Goal: Information Seeking & Learning: Learn about a topic

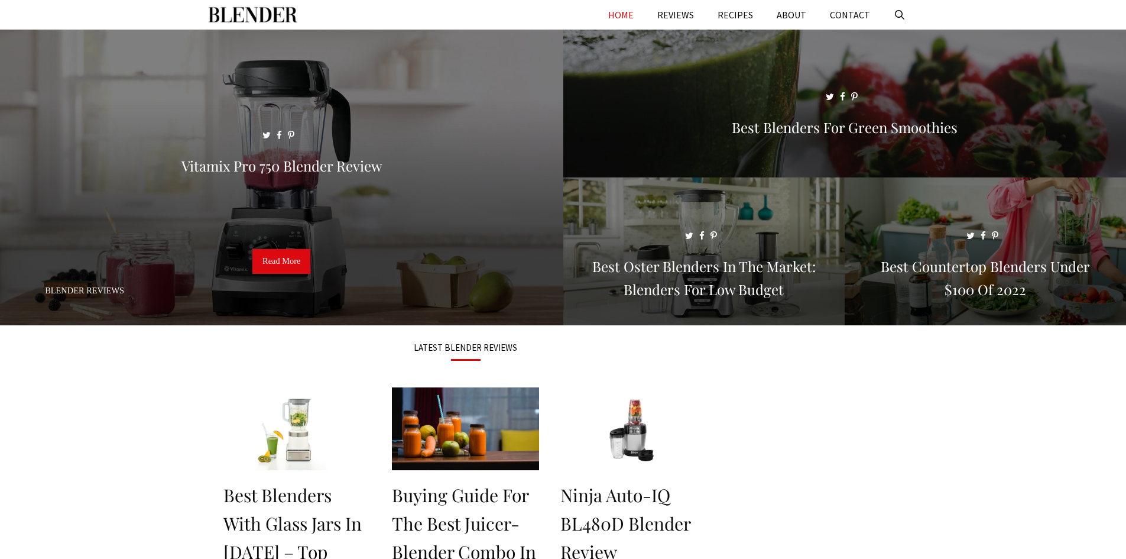
click at [712, 349] on div "LATEST BLENDER REVIEWS" at bounding box center [466, 353] width 497 height 33
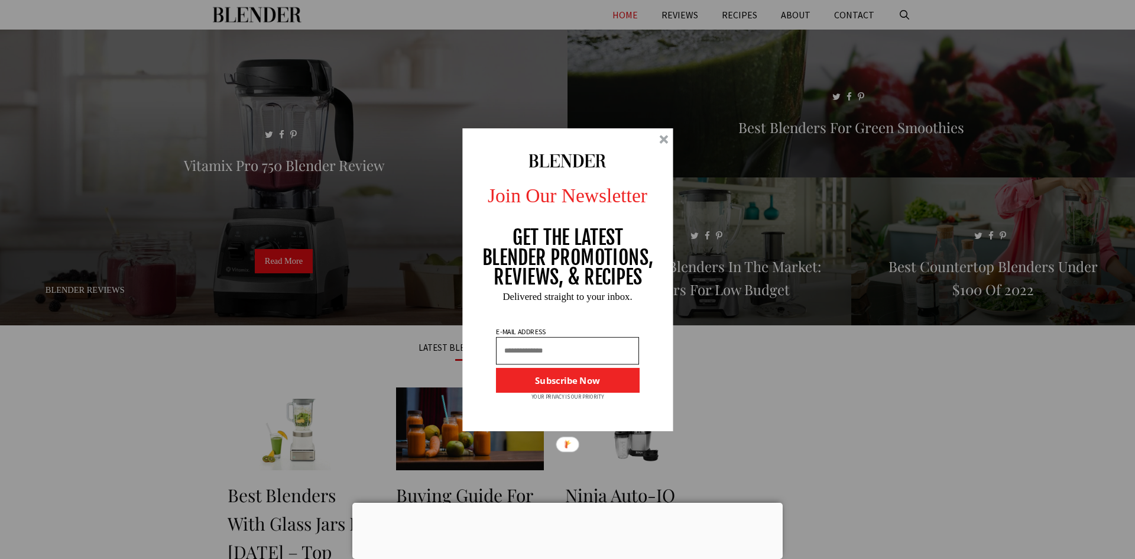
click at [662, 138] on div at bounding box center [663, 139] width 9 height 9
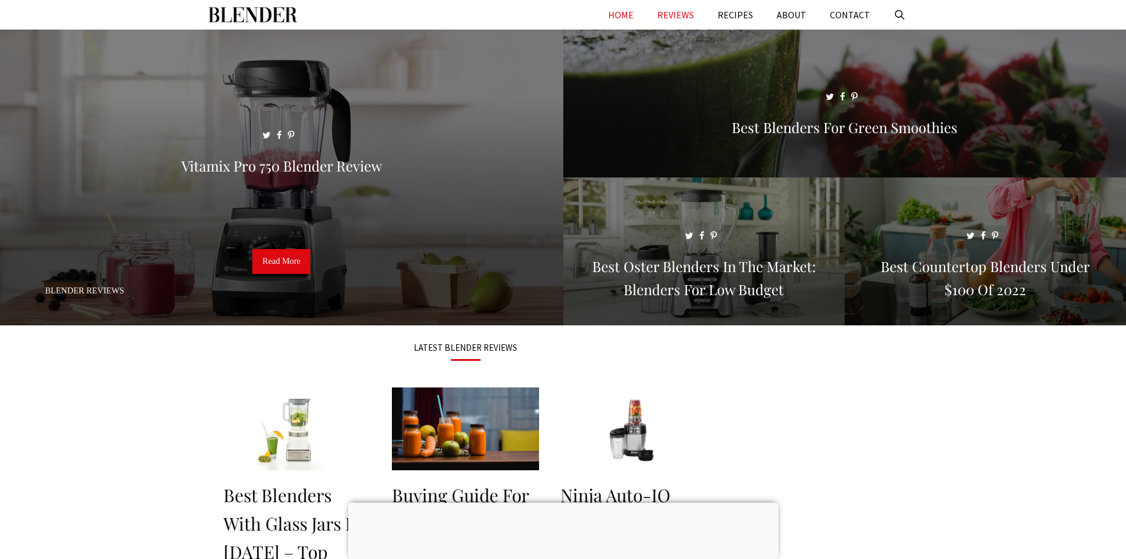
click at [672, 12] on link "REVIEWS" at bounding box center [676, 15] width 60 height 30
